Goal: Task Accomplishment & Management: Complete application form

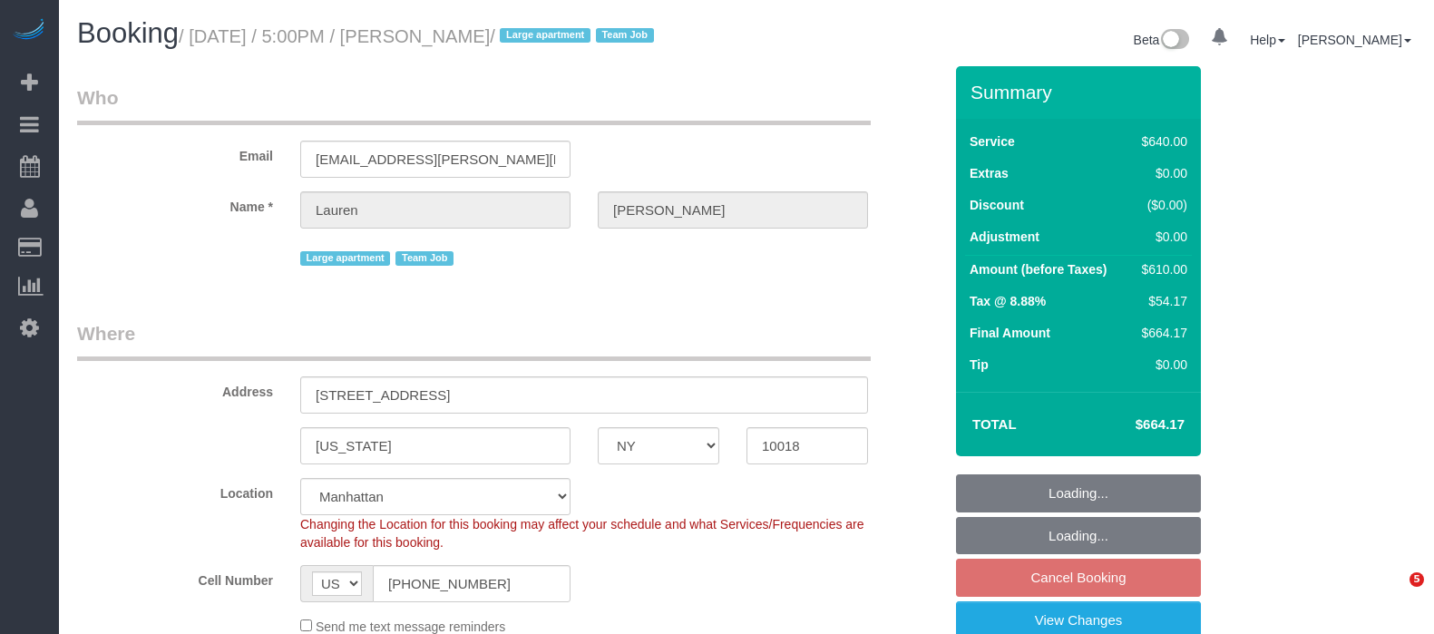
select select "NY"
select select "string:stripe-pm_1S7vcl4VGloSiKo7FxsmvrwF"
select select "object:802"
select select "spot10"
select select "number:89"
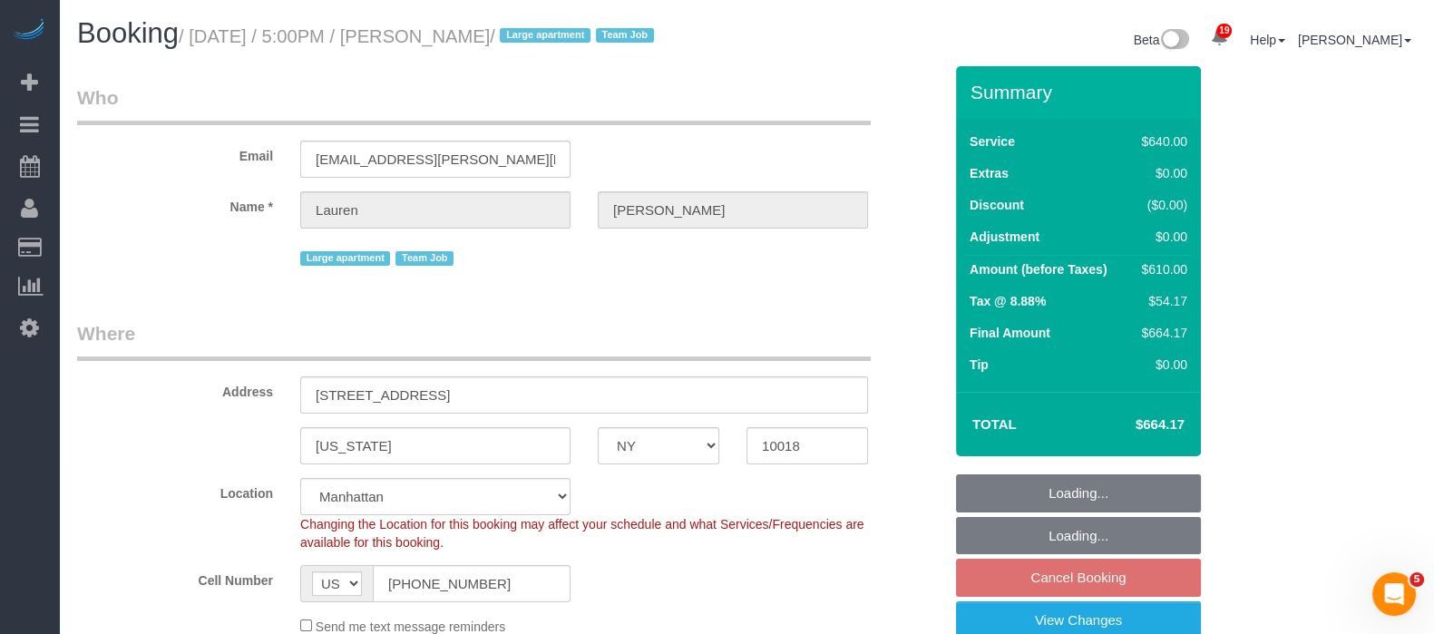
select select "number:90"
select select "number:15"
select select "number:5"
select select "2"
select select "240"
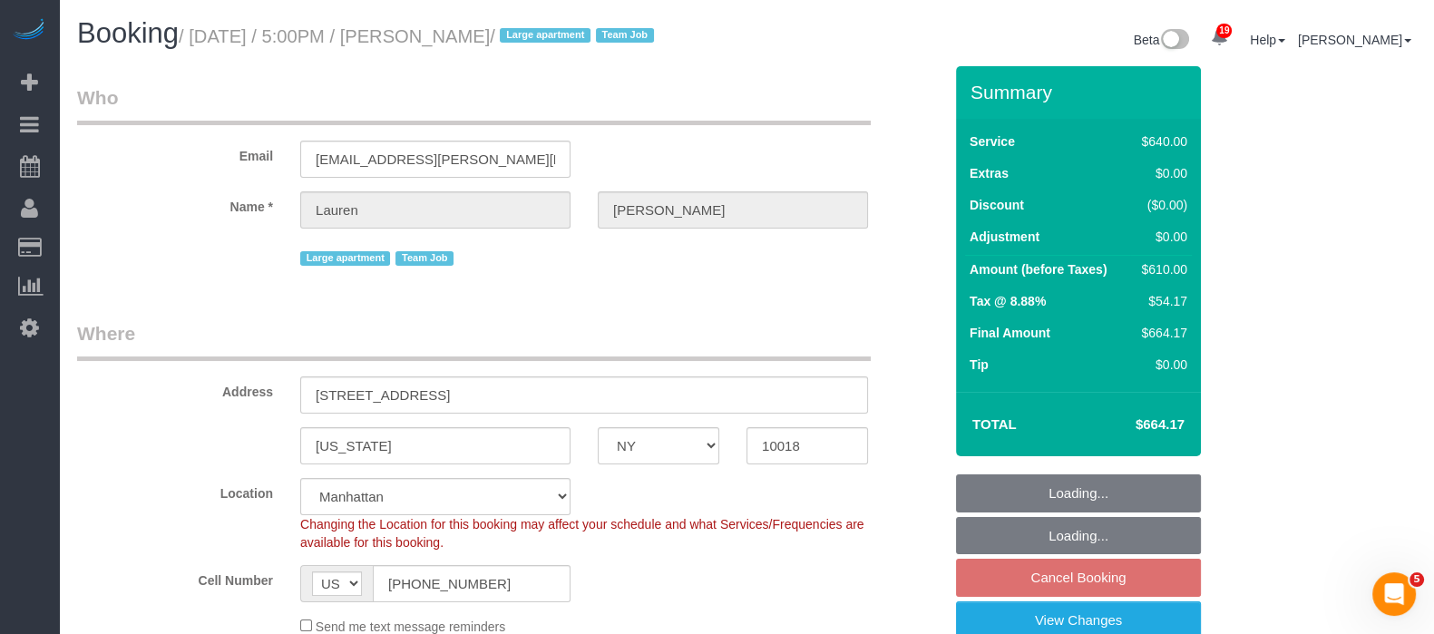
select select "object:1455"
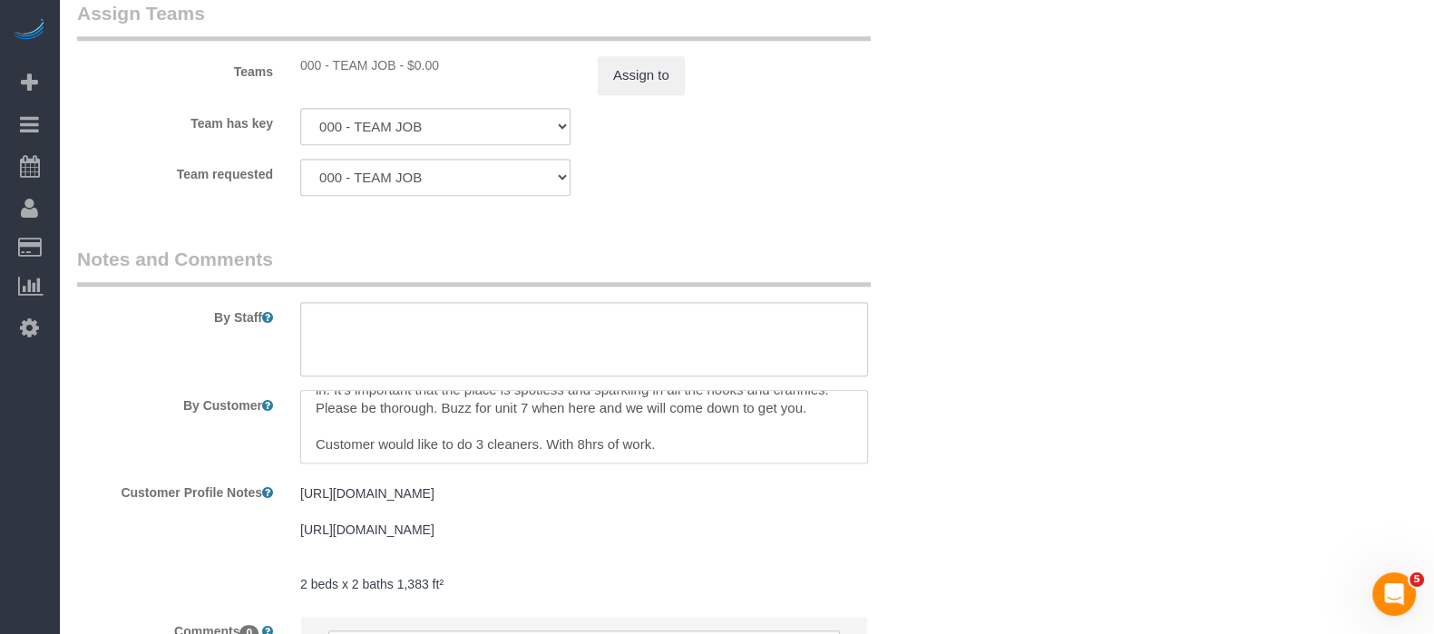
scroll to position [54, 0]
drag, startPoint x: 518, startPoint y: 469, endPoint x: 638, endPoint y: 469, distance: 119.7
click at [638, 464] on textarea at bounding box center [584, 427] width 568 height 74
